Goal: Task Accomplishment & Management: Manage account settings

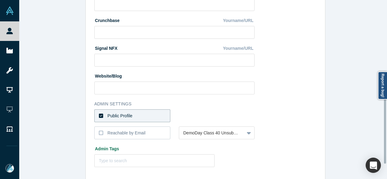
scroll to position [273, 0]
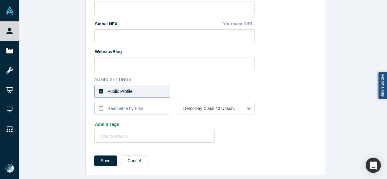
click at [145, 88] on label "Public Profile" at bounding box center [132, 91] width 76 height 13
click at [0, 0] on input "Public Profile" at bounding box center [0, 0] width 0 height 0
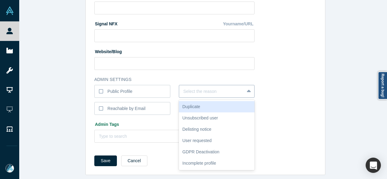
click at [192, 88] on div at bounding box center [211, 92] width 57 height 8
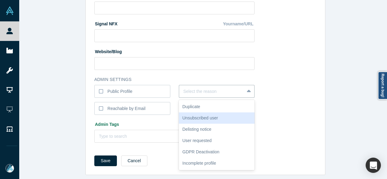
click at [198, 114] on div "Unsubscribed user" at bounding box center [217, 117] width 76 height 11
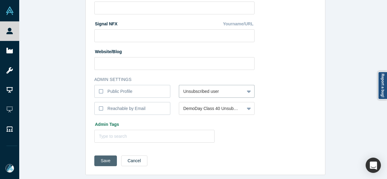
click at [107, 156] on button "Save" at bounding box center [105, 160] width 23 height 11
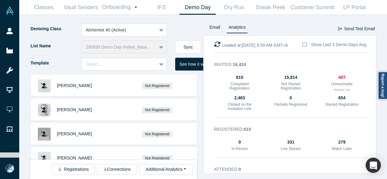
scroll to position [2274, 0]
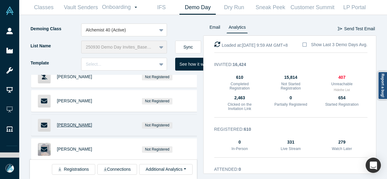
click at [86, 122] on span "Ursula Ben-Hammou" at bounding box center [74, 124] width 35 height 5
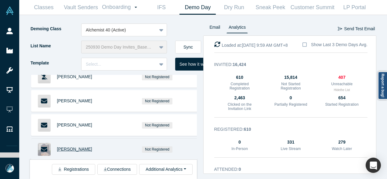
click at [62, 146] on span "Eric Klein" at bounding box center [74, 148] width 35 height 5
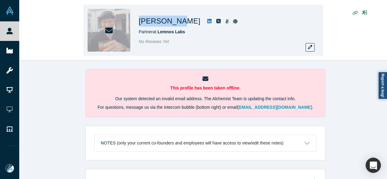
drag, startPoint x: 139, startPoint y: 20, endPoint x: 167, endPoint y: 22, distance: 28.4
click at [167, 22] on div "Eric Klein Partner at Lemnos Labs No Reviews Yet" at bounding box center [203, 30] width 240 height 51
click at [310, 48] on icon "button" at bounding box center [310, 47] width 4 height 4
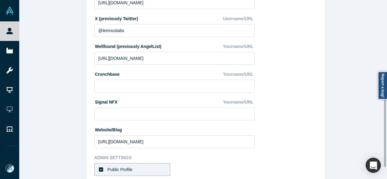
scroll to position [244, 0]
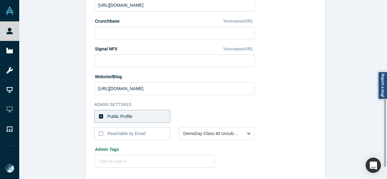
click at [130, 119] on label "Public Profile" at bounding box center [132, 116] width 76 height 13
click at [0, 0] on input "Public Profile" at bounding box center [0, 0] width 0 height 0
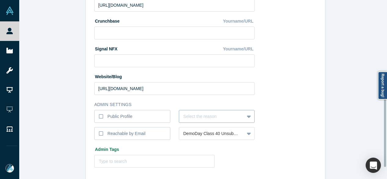
click at [193, 114] on div "Select the reason" at bounding box center [217, 116] width 76 height 13
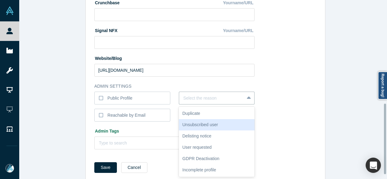
click at [194, 124] on div "Unsubscribed user" at bounding box center [217, 124] width 76 height 11
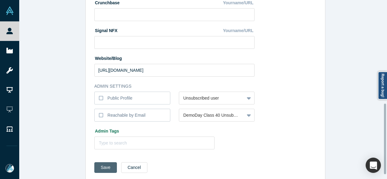
click at [109, 168] on button "Save" at bounding box center [105, 167] width 23 height 11
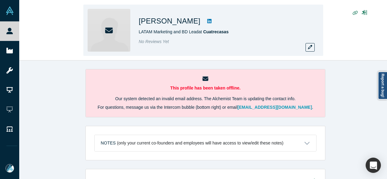
drag, startPoint x: 140, startPoint y: 23, endPoint x: 207, endPoint y: 25, distance: 66.8
click at [207, 25] on div "Ursula Ben-Hammou LATAM Marketing and BD Lead at Cuatrecasas No Reviews Yet" at bounding box center [203, 30] width 240 height 51
copy h1 "Ursula Ben-Hammou"
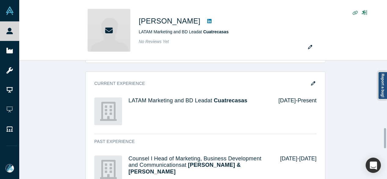
scroll to position [397, 0]
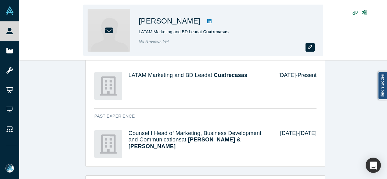
click at [308, 45] on icon "button" at bounding box center [310, 47] width 4 height 4
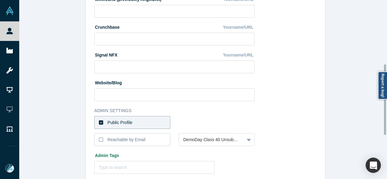
scroll to position [244, 0]
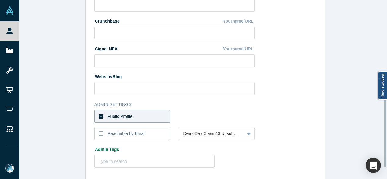
click at [156, 117] on label "Public Profile" at bounding box center [132, 116] width 76 height 13
click at [0, 0] on input "Public Profile" at bounding box center [0, 0] width 0 height 0
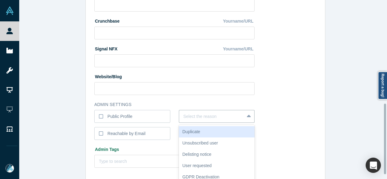
click at [187, 117] on div "6 results available. Use Up and Down to choose options, press Enter to select t…" at bounding box center [217, 116] width 76 height 13
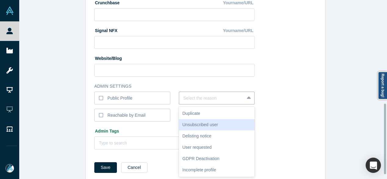
drag, startPoint x: 190, startPoint y: 125, endPoint x: 177, endPoint y: 130, distance: 13.7
click at [190, 125] on div "Unsubscribed user" at bounding box center [217, 124] width 76 height 11
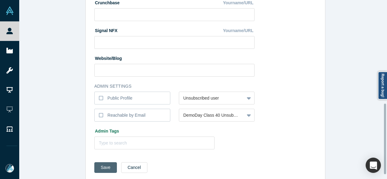
drag, startPoint x: 102, startPoint y: 169, endPoint x: 101, endPoint y: 164, distance: 4.7
click at [102, 169] on button "Save" at bounding box center [105, 167] width 23 height 11
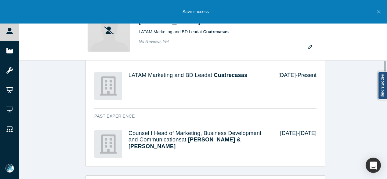
scroll to position [0, 0]
